Goal: Navigation & Orientation: Find specific page/section

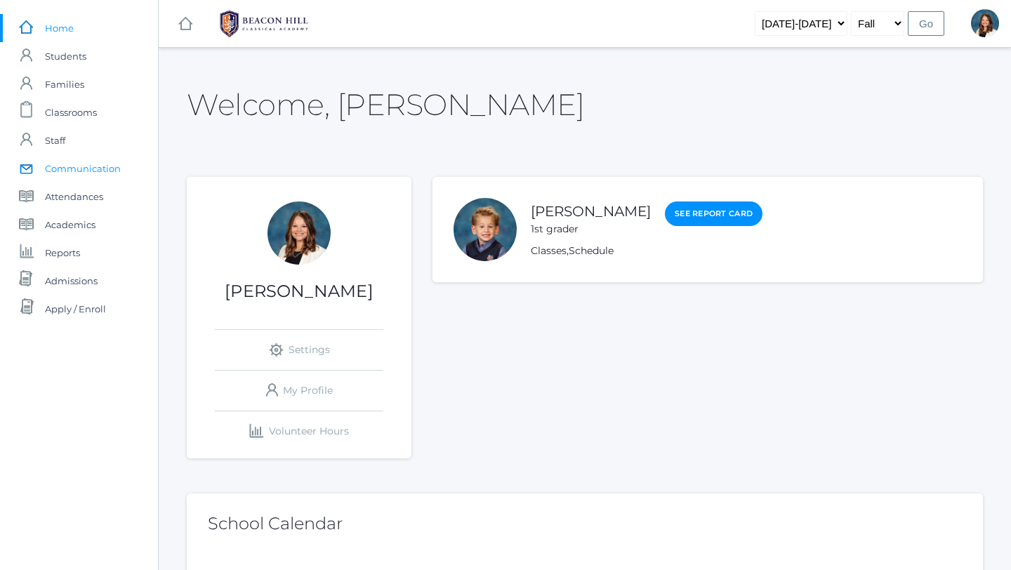
click at [101, 167] on span "Communication" at bounding box center [83, 168] width 76 height 28
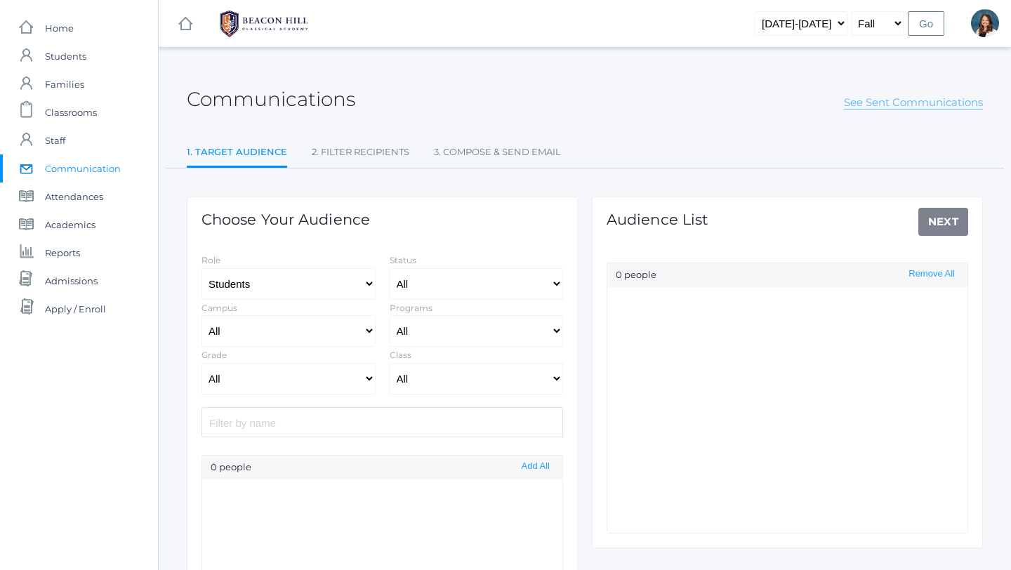
click at [891, 103] on link "See Sent Communications" at bounding box center [913, 102] width 139 height 14
select select "Enrolled"
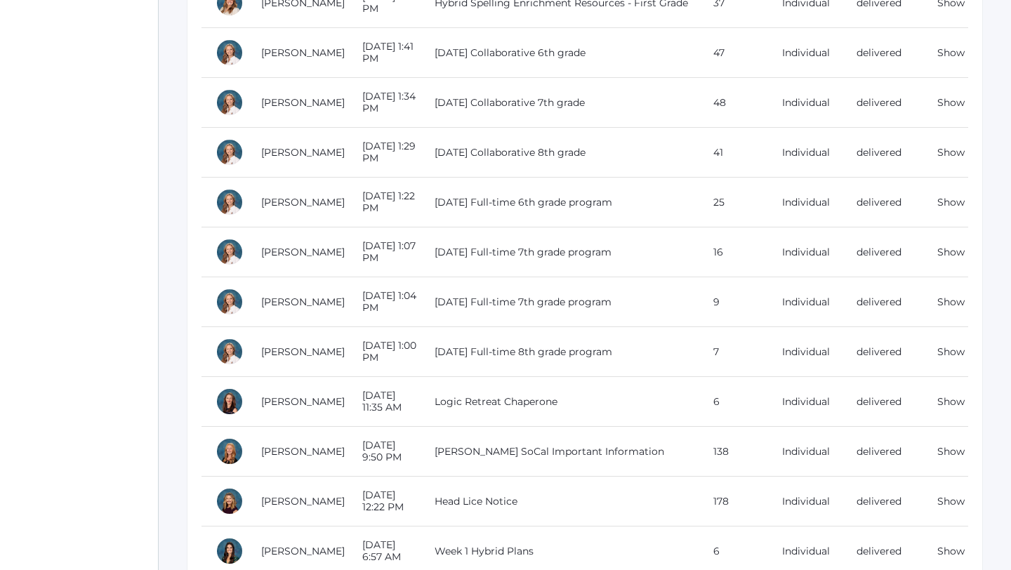
scroll to position [1256, 0]
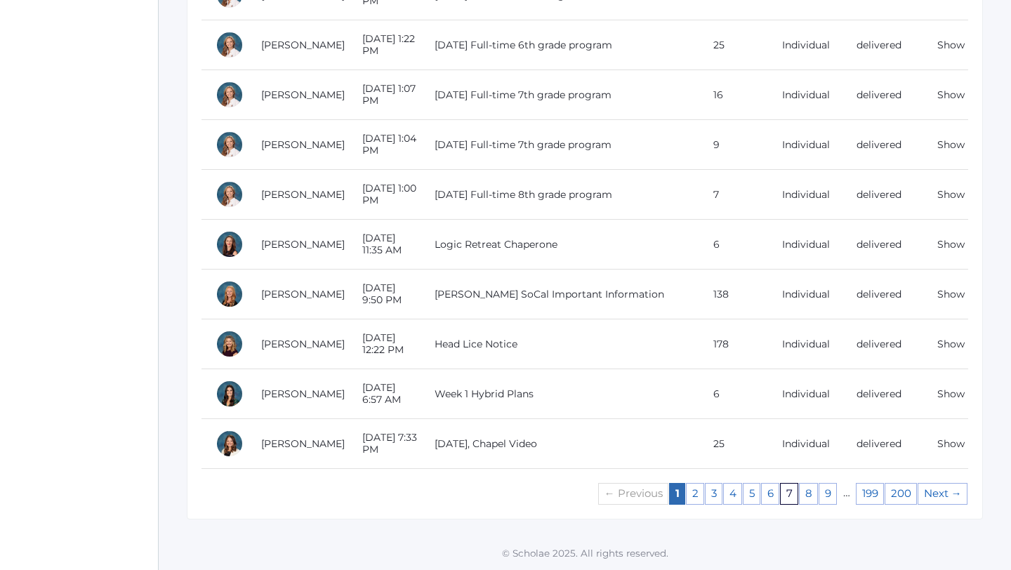
click at [791, 489] on link "7" at bounding box center [789, 494] width 18 height 22
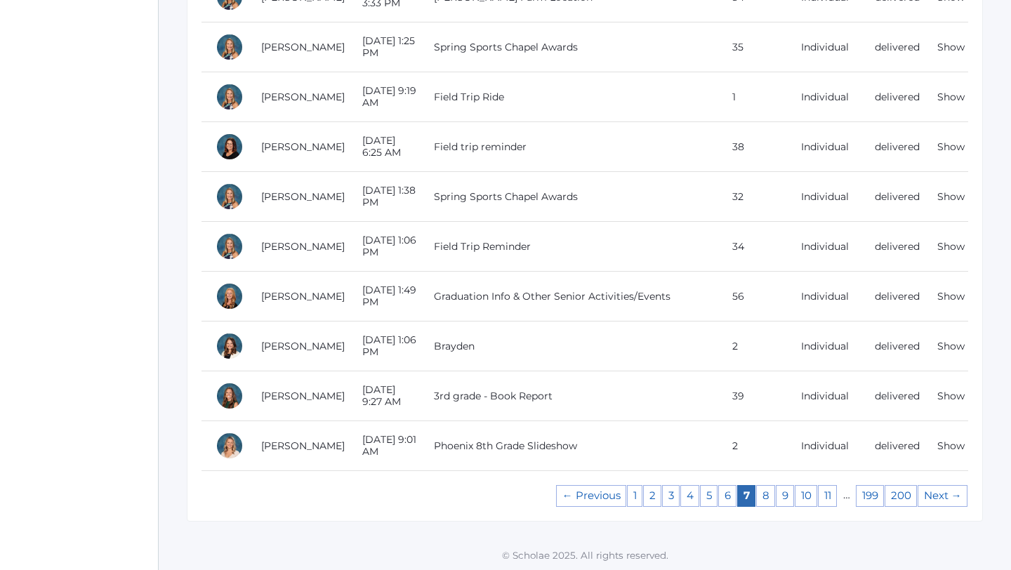
scroll to position [1256, 0]
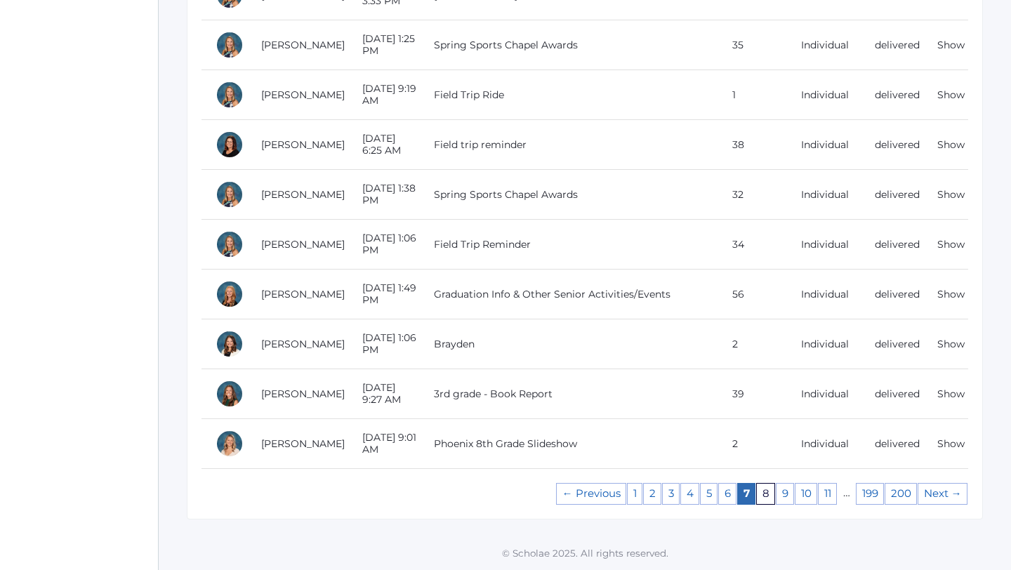
click at [764, 493] on link "8" at bounding box center [765, 494] width 19 height 22
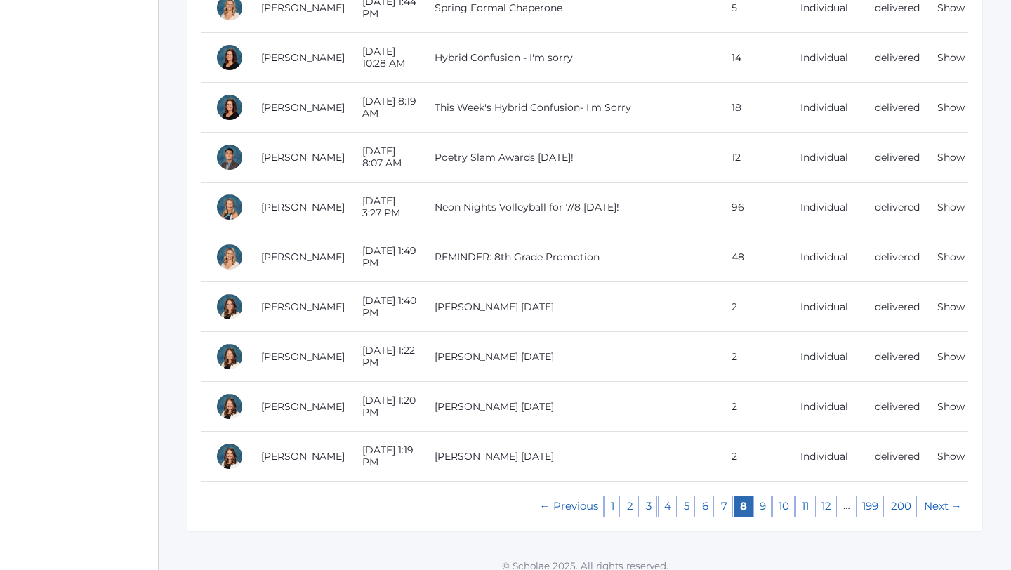
scroll to position [1256, 0]
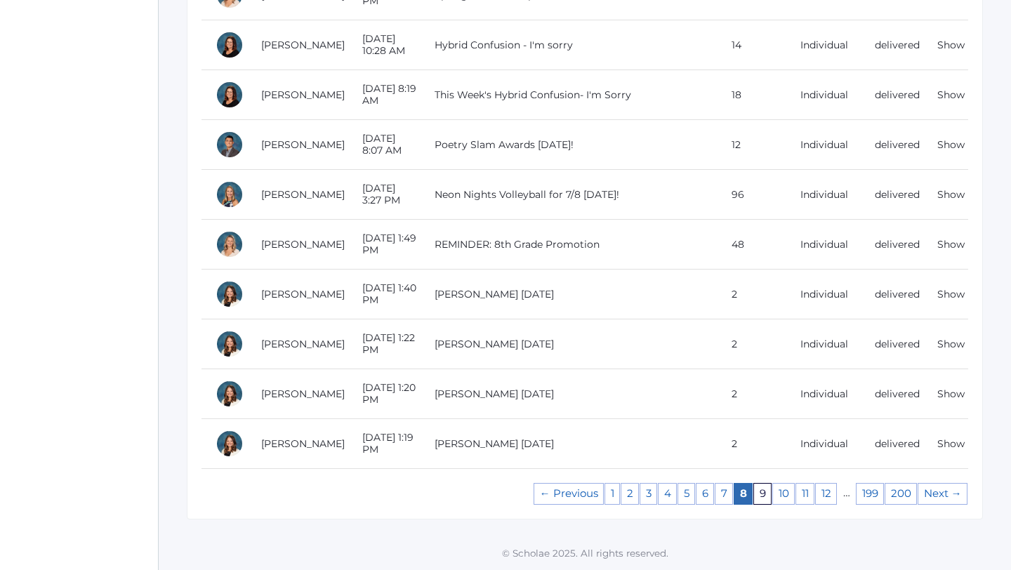
click at [764, 492] on link "9" at bounding box center [762, 494] width 18 height 22
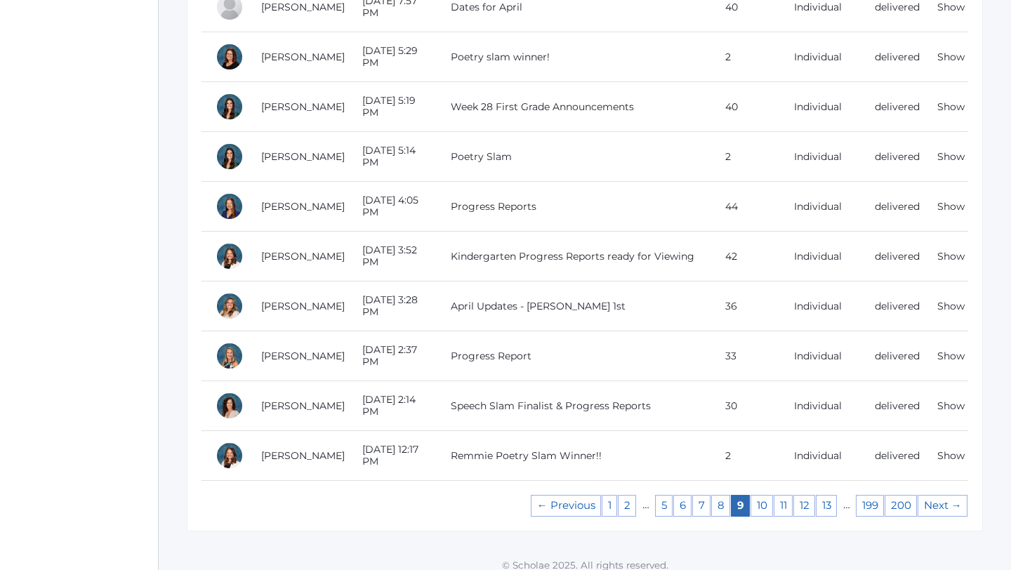
scroll to position [1246, 0]
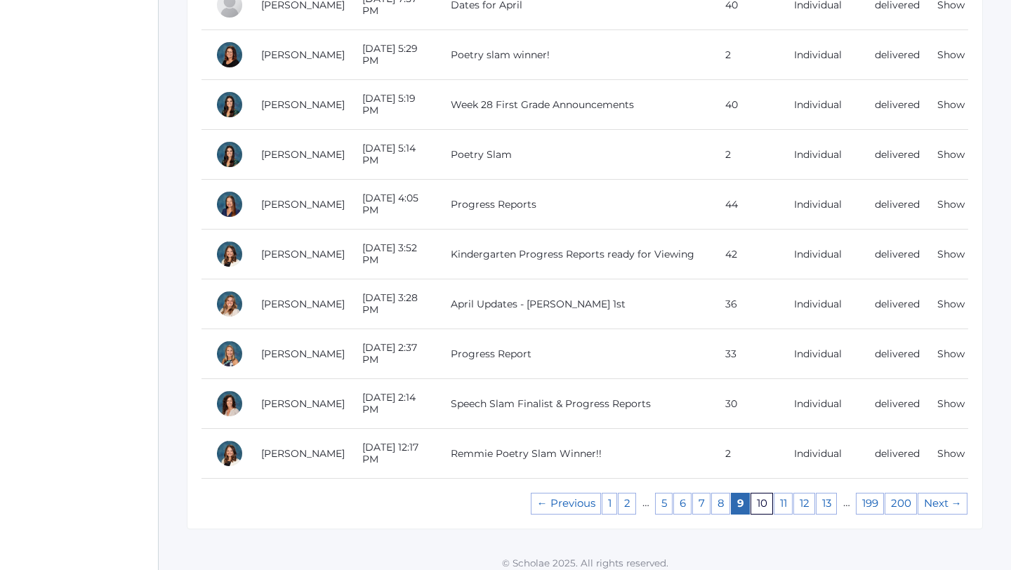
click at [759, 505] on link "10" at bounding box center [761, 504] width 22 height 22
click at [759, 500] on link "10" at bounding box center [761, 504] width 22 height 22
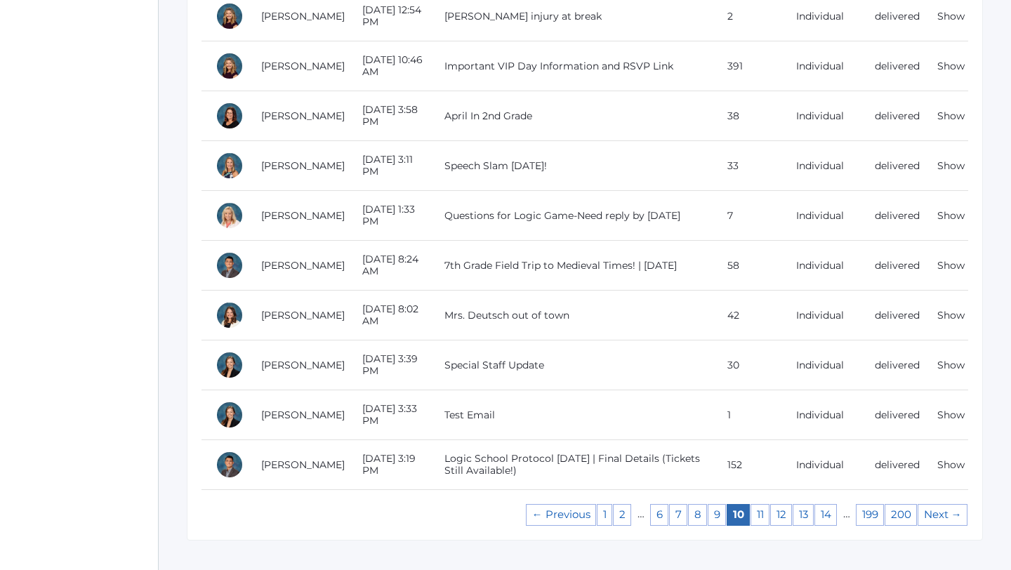
scroll to position [1237, 0]
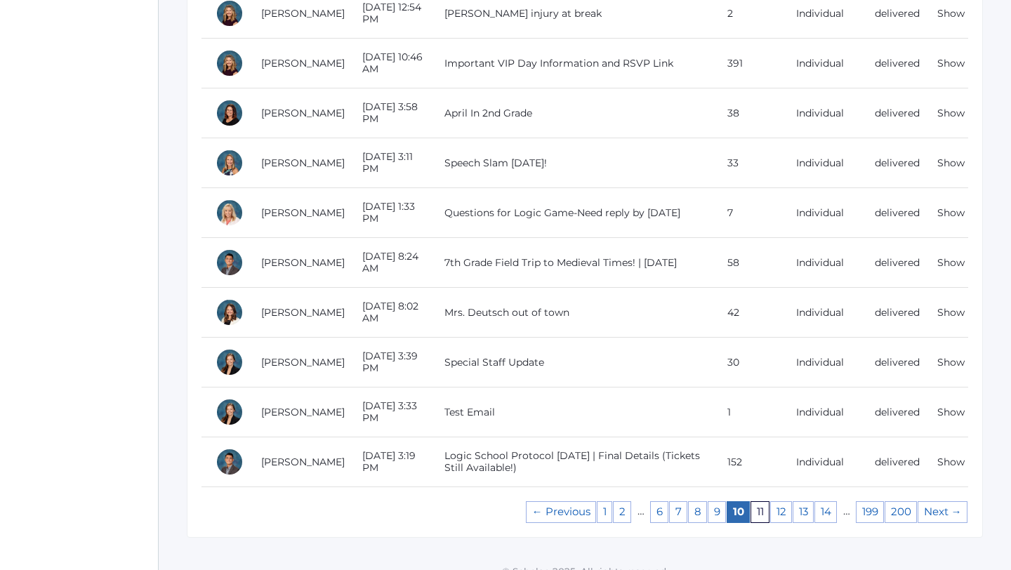
click at [759, 512] on link "11" at bounding box center [759, 512] width 19 height 22
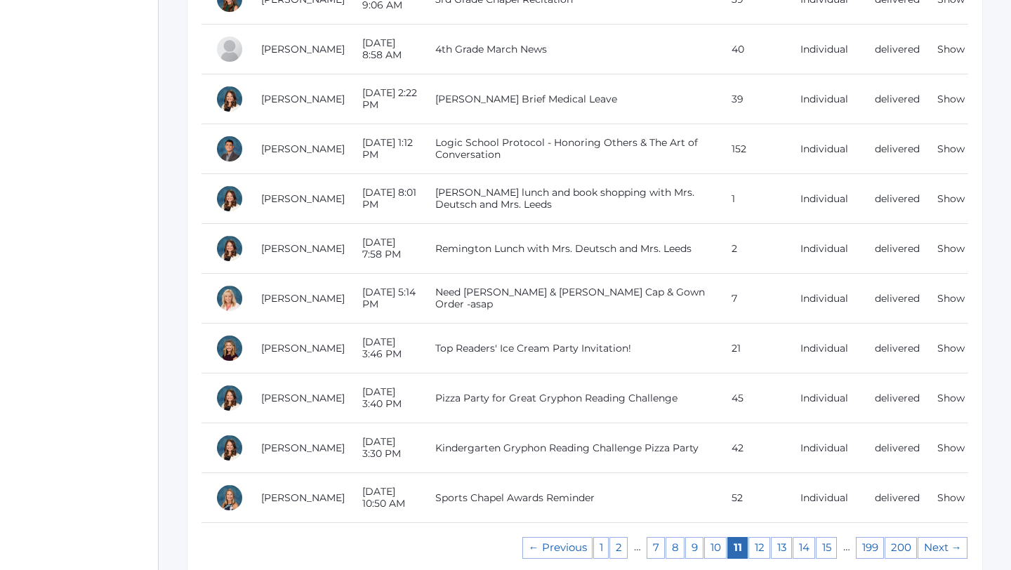
scroll to position [1256, 0]
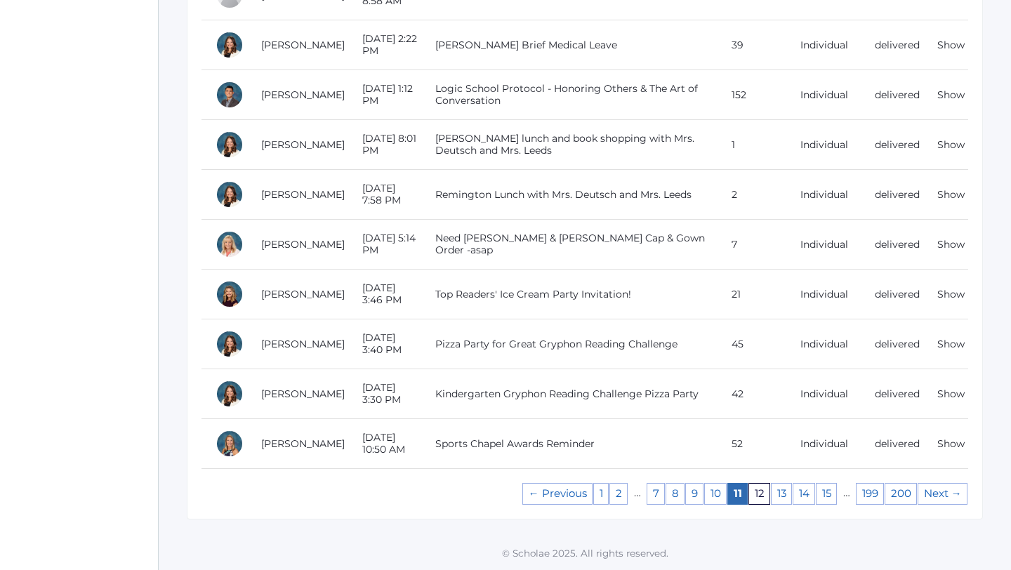
click at [756, 491] on link "12" at bounding box center [759, 494] width 22 height 22
